Goal: Information Seeking & Learning: Learn about a topic

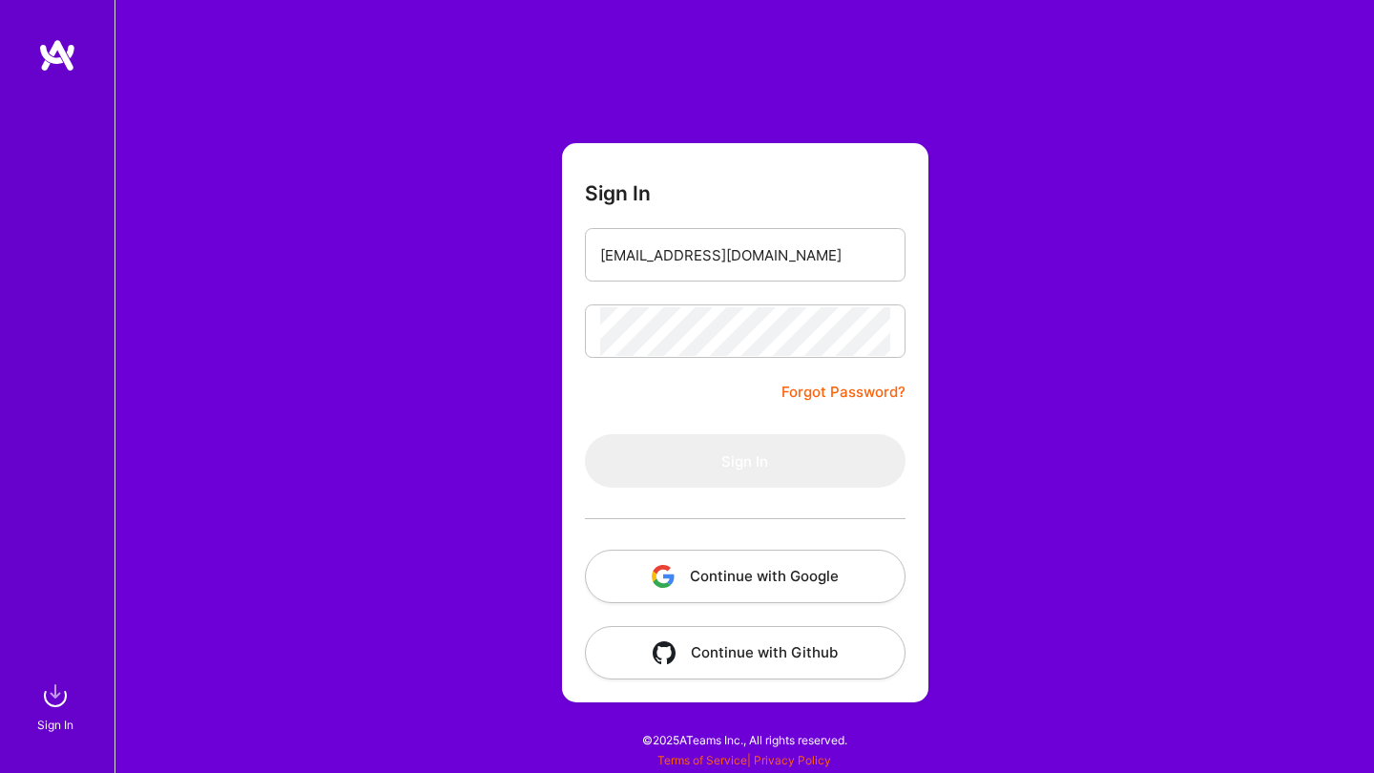
type input "[EMAIL_ADDRESS][DOMAIN_NAME]"
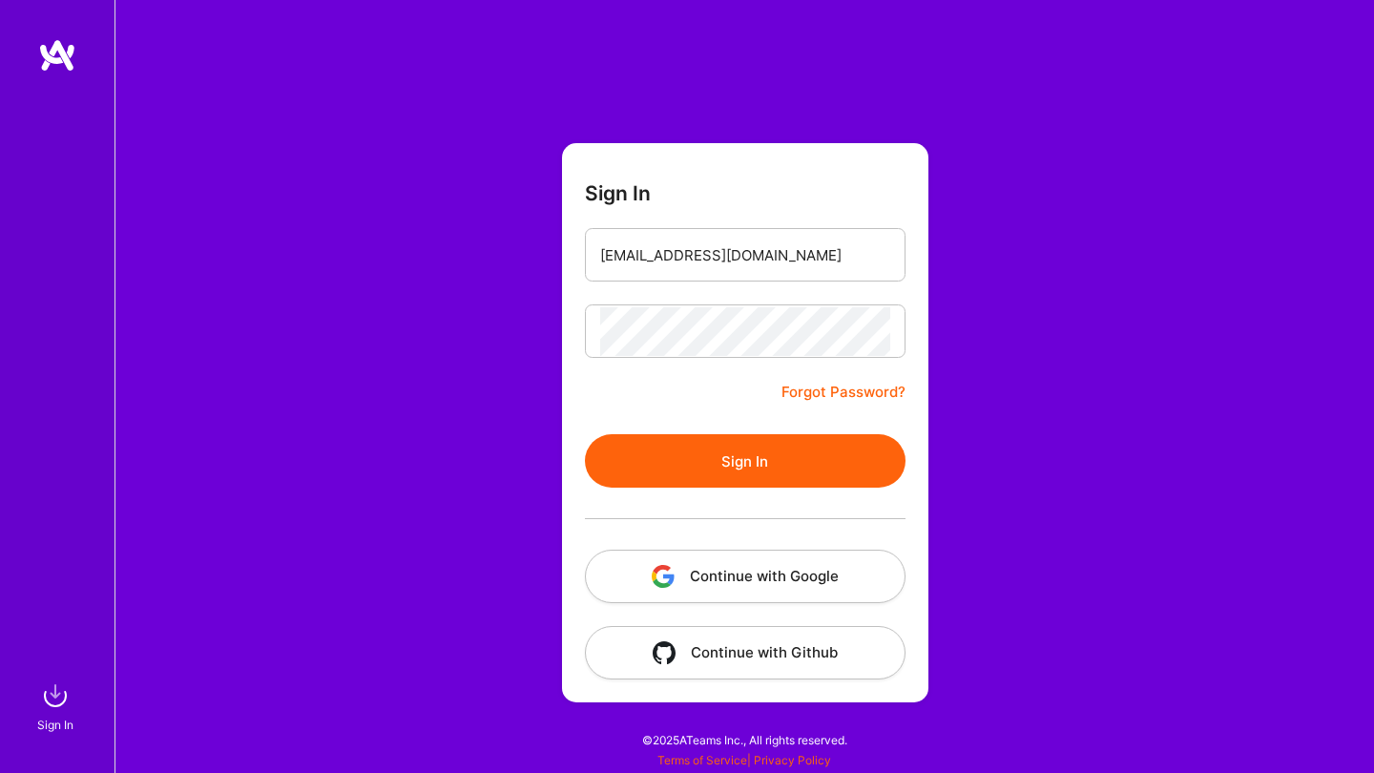
click at [749, 454] on button "Sign In" at bounding box center [745, 460] width 321 height 53
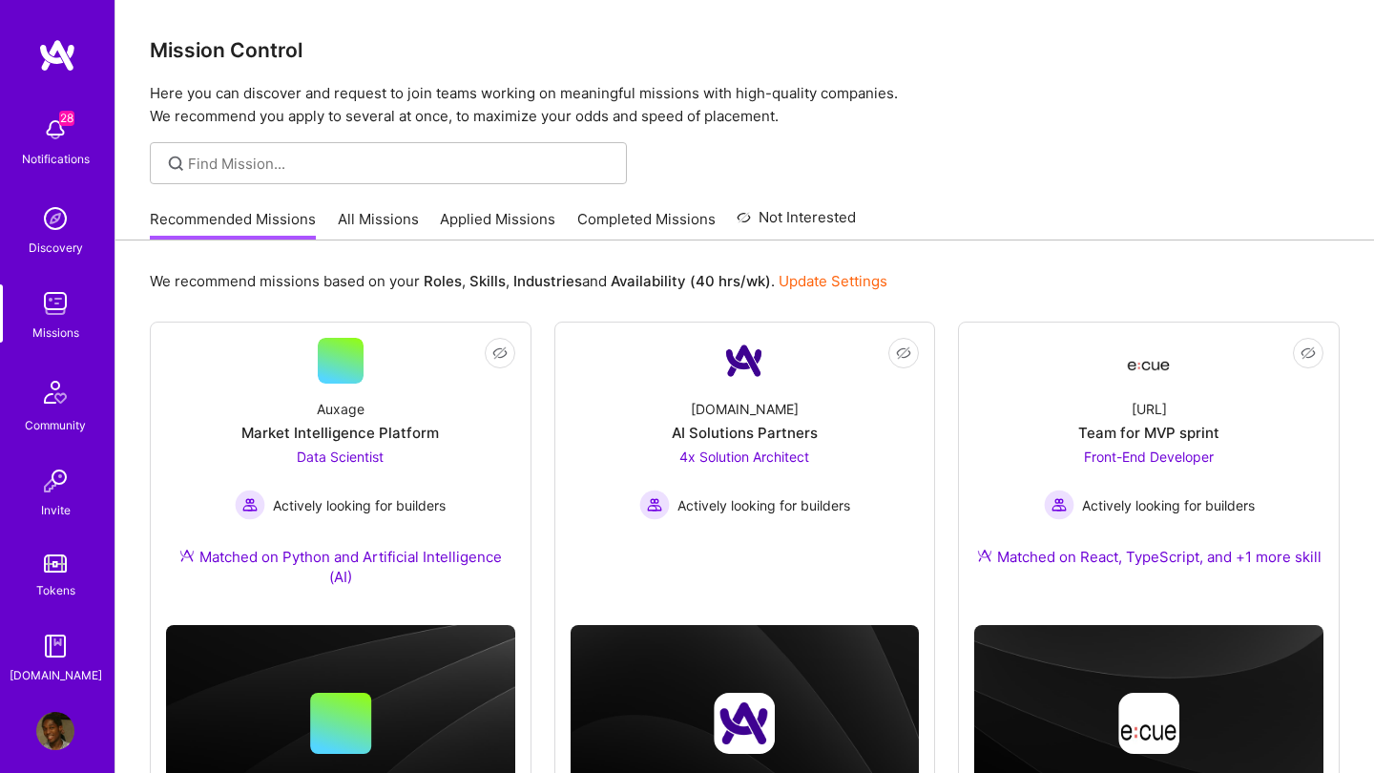
click at [373, 221] on link "All Missions" at bounding box center [378, 224] width 81 height 31
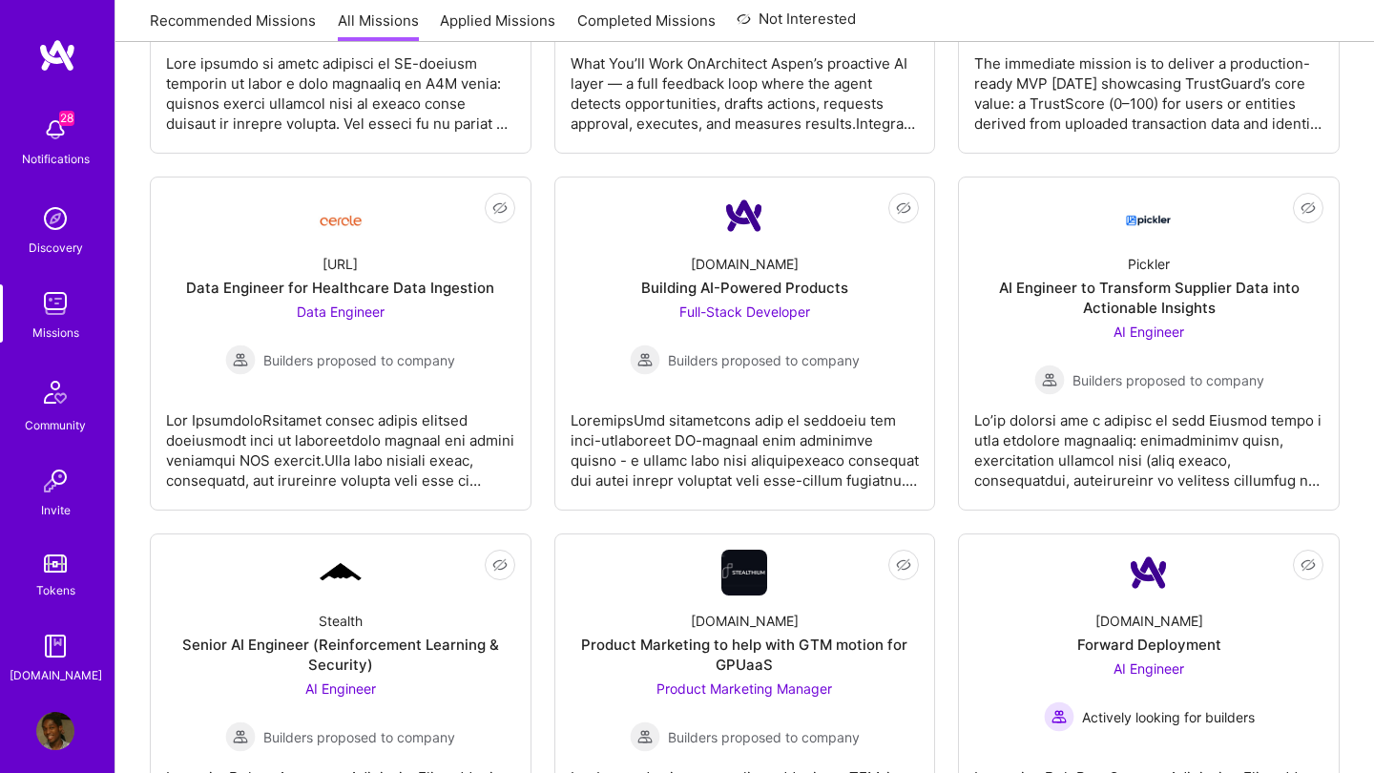
scroll to position [1909, 0]
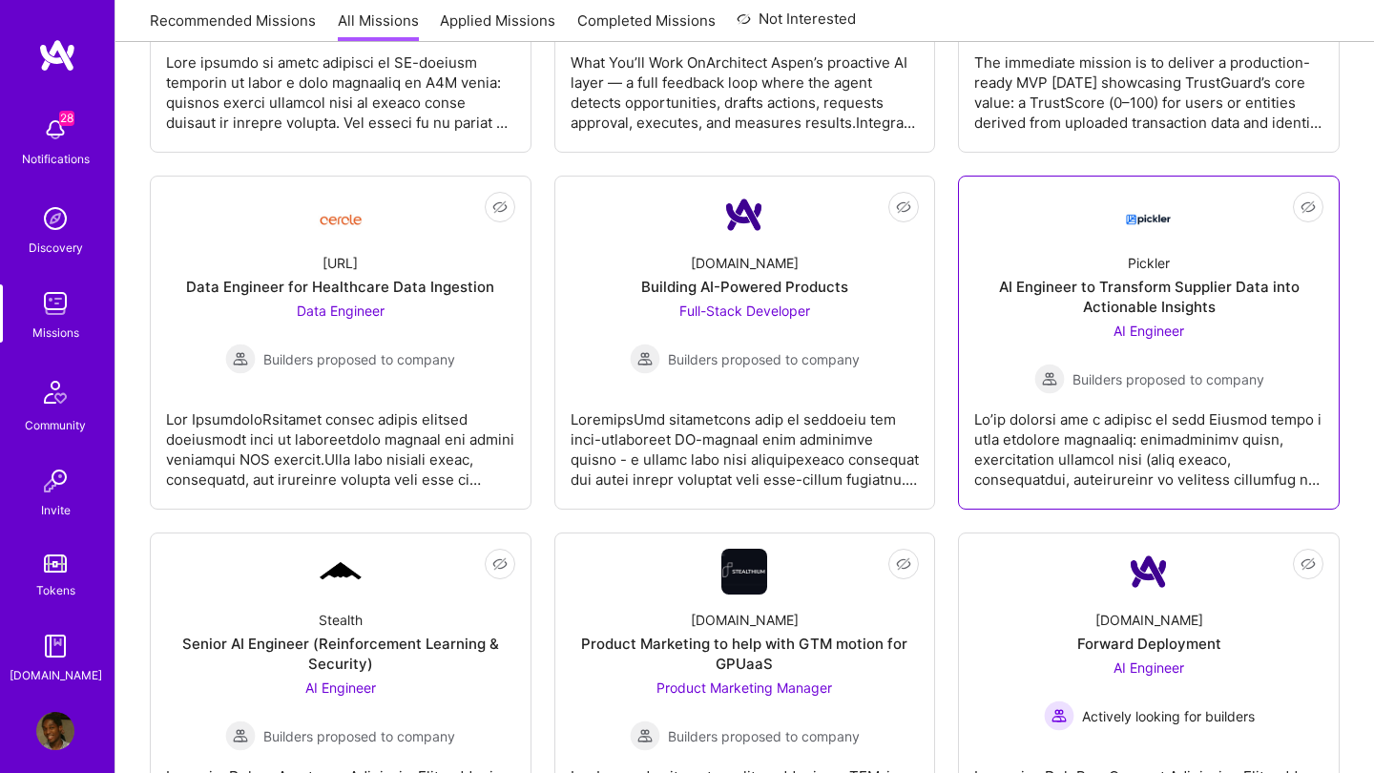
click at [1135, 329] on span "AI Engineer" at bounding box center [1148, 330] width 71 height 16
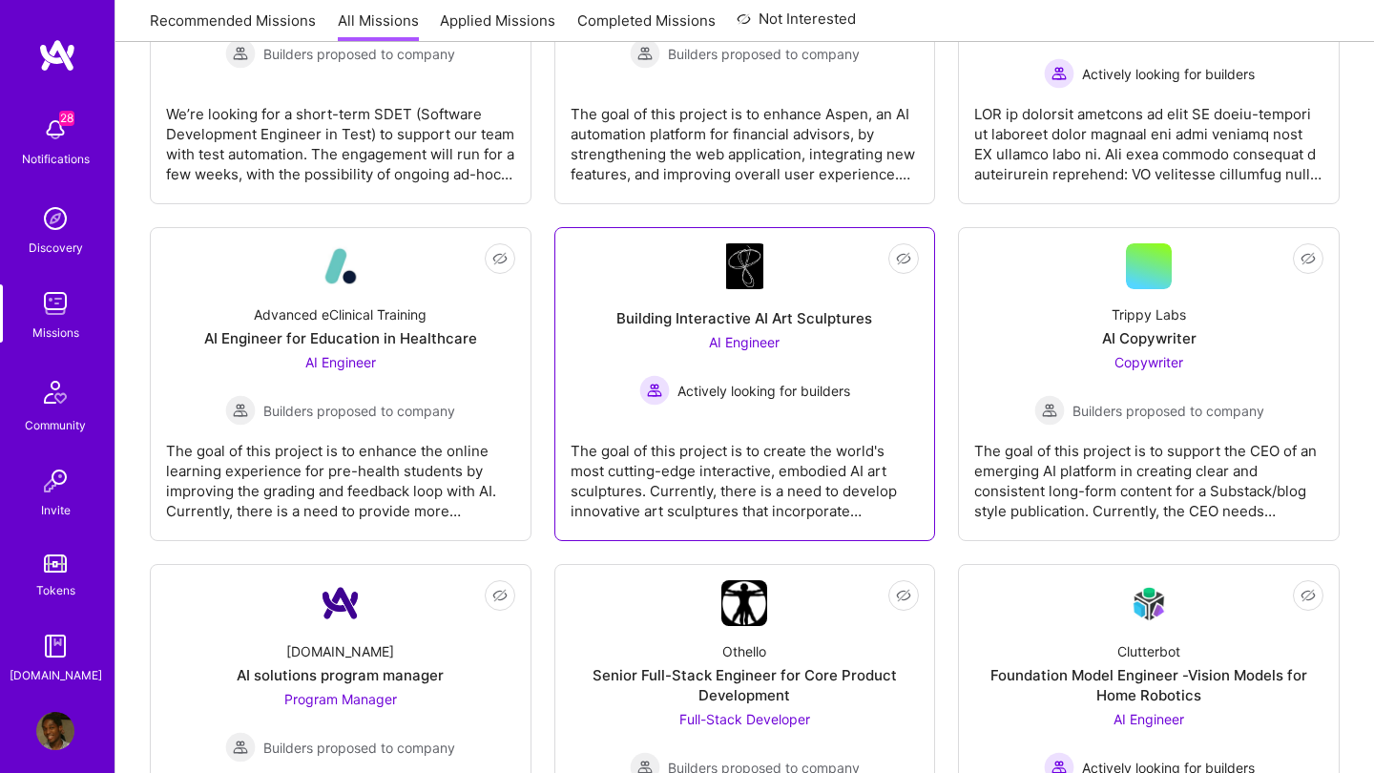
scroll to position [2930, 0]
click at [773, 358] on div "AI Engineer Actively looking for builders" at bounding box center [744, 366] width 211 height 73
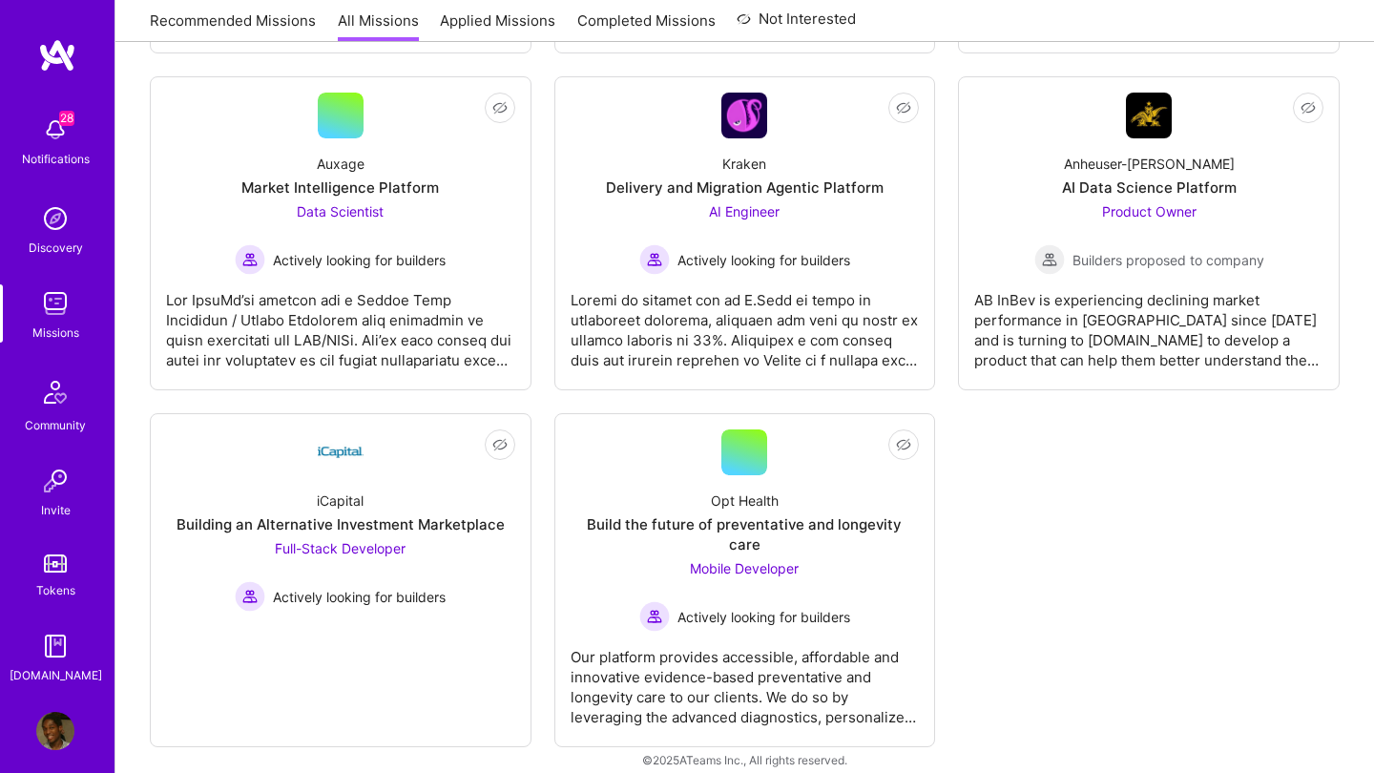
scroll to position [0, -1]
